Goal: Task Accomplishment & Management: Complete application form

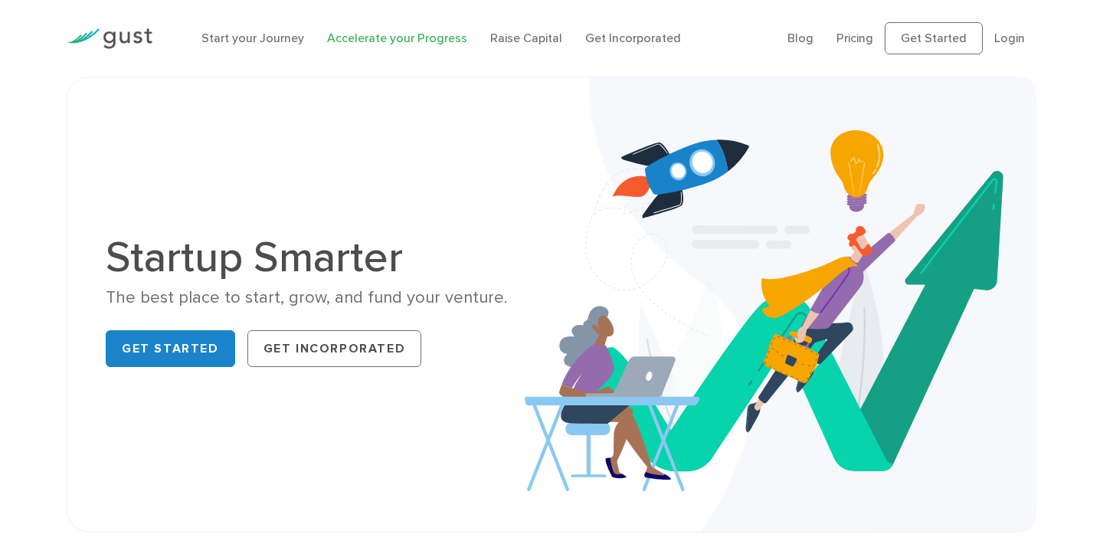
click at [359, 40] on link "Accelerate your Progress" at bounding box center [397, 38] width 140 height 15
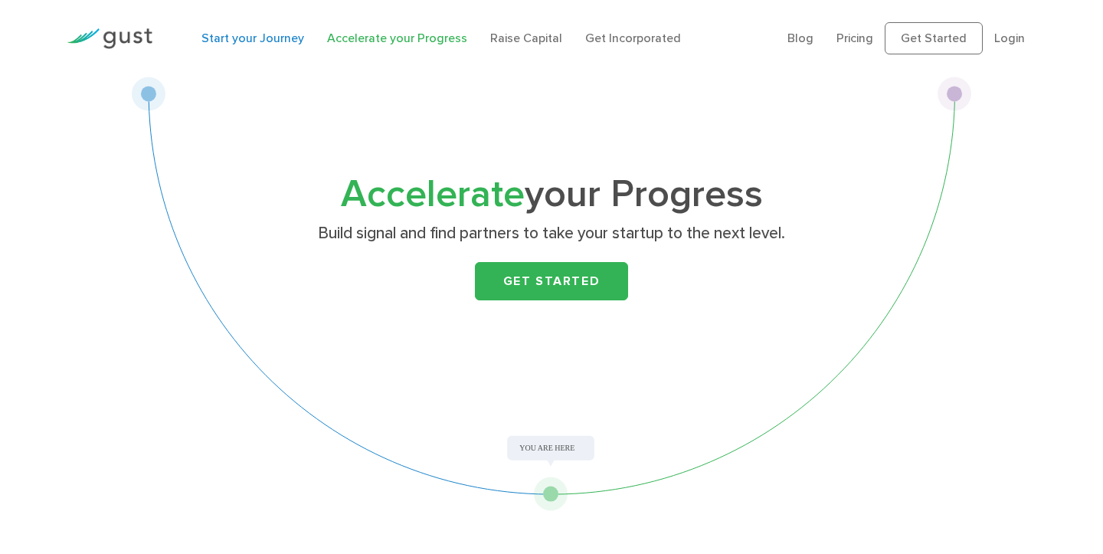
click at [267, 41] on link "Start your Journey" at bounding box center [252, 38] width 103 height 15
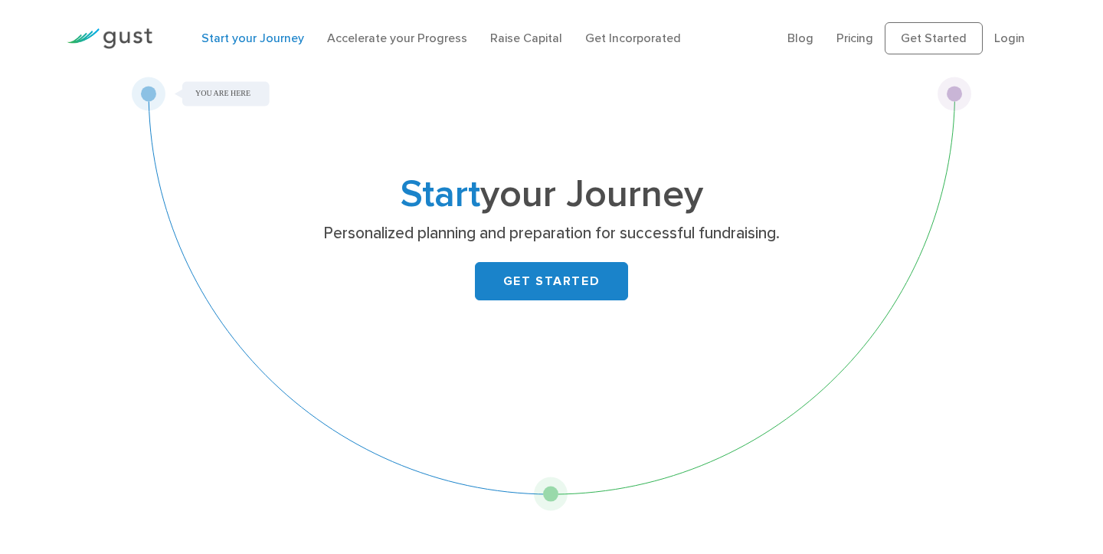
click at [232, 93] on div "Start your Journey Personalized planning and preparation for successful fundrai…" at bounding box center [551, 294] width 841 height 434
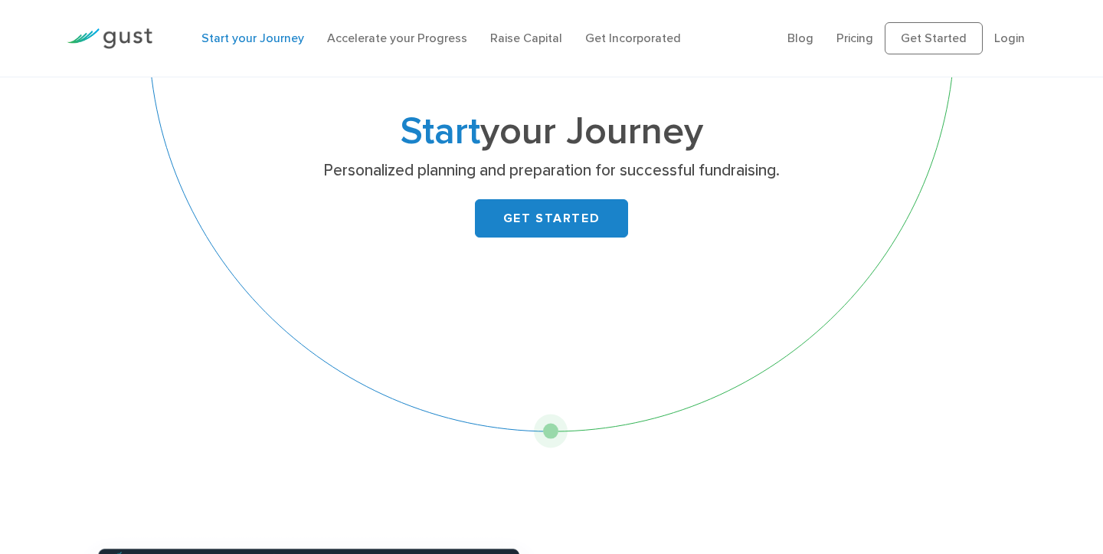
scroll to position [100, 0]
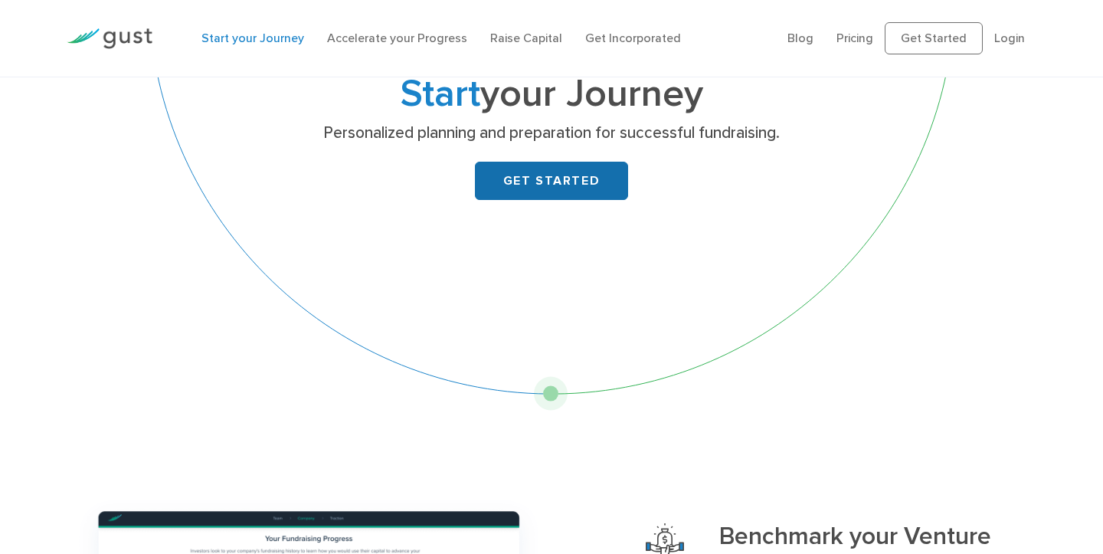
click at [523, 175] on link "GET STARTED" at bounding box center [551, 181] width 153 height 38
